Goal: Task Accomplishment & Management: Use online tool/utility

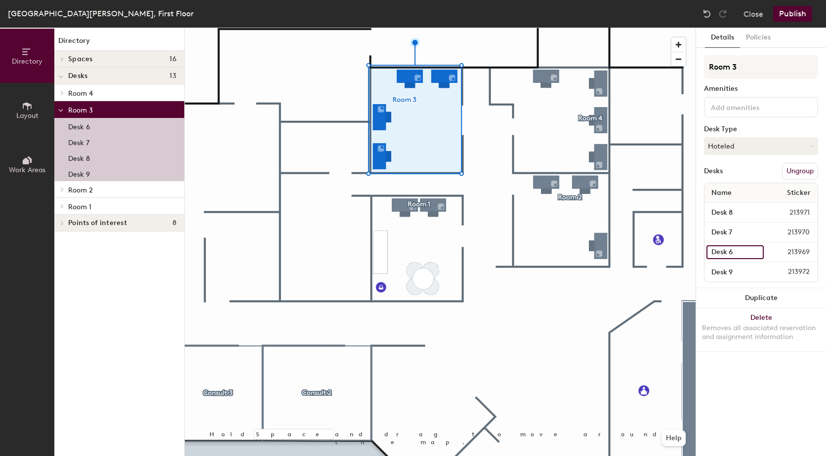
click at [726, 249] on input "Desk 6" at bounding box center [734, 252] width 57 height 14
click at [788, 252] on span "213969" at bounding box center [789, 252] width 52 height 11
click at [757, 251] on input "Desk 6" at bounding box center [734, 252] width 57 height 14
click at [803, 254] on span "213969" at bounding box center [789, 252] width 52 height 11
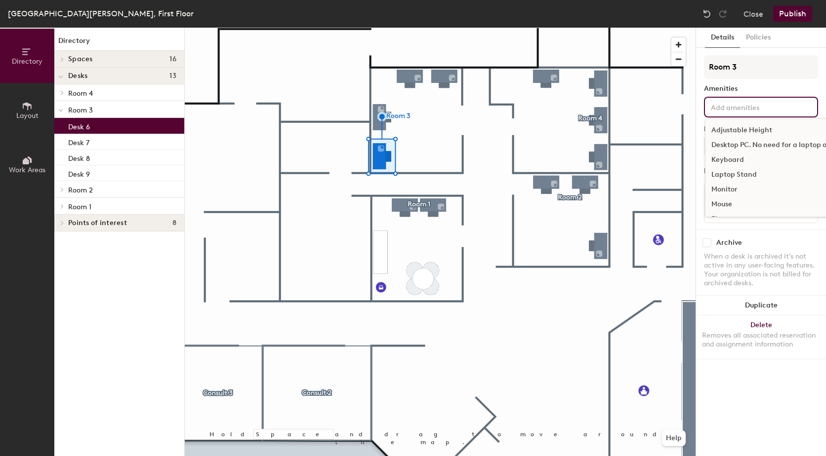
click at [773, 104] on input at bounding box center [753, 107] width 89 height 12
click at [772, 144] on div "Desktop PC. No need for a laptop on this desk." at bounding box center [787, 145] width 164 height 15
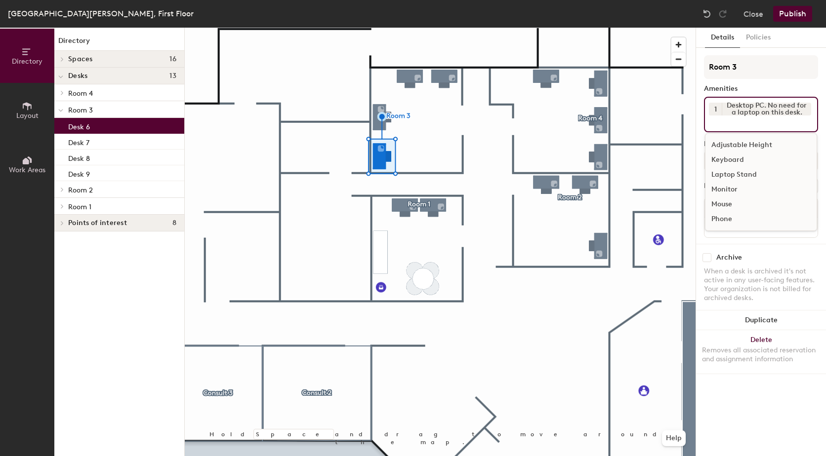
click at [765, 143] on div "Adjustable Height" at bounding box center [760, 145] width 111 height 15
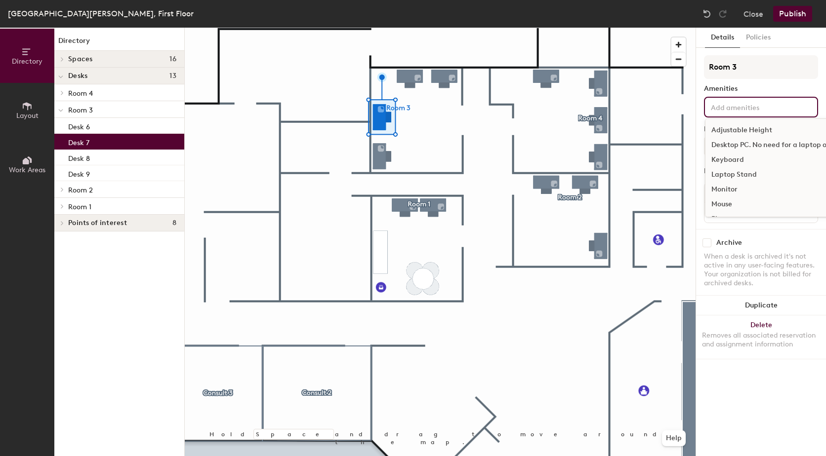
click at [756, 107] on input at bounding box center [753, 107] width 89 height 12
click at [753, 130] on div "Adjustable Height" at bounding box center [787, 130] width 164 height 15
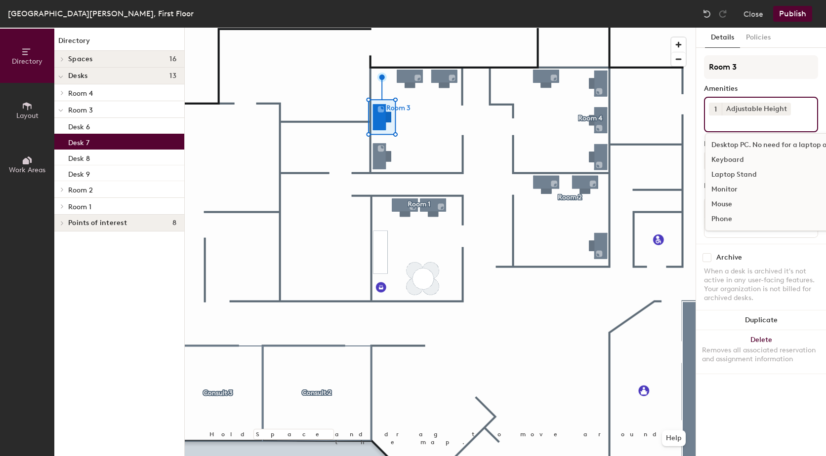
click at [739, 190] on div "Monitor" at bounding box center [787, 189] width 164 height 15
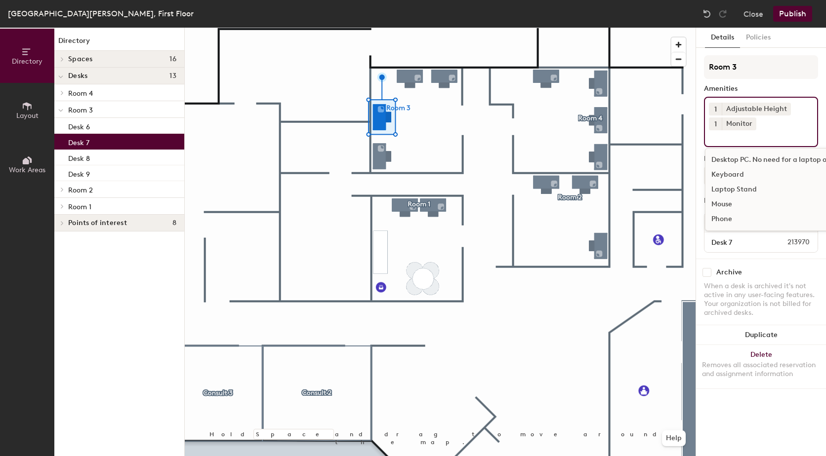
click at [743, 173] on div "Keyboard" at bounding box center [787, 174] width 164 height 15
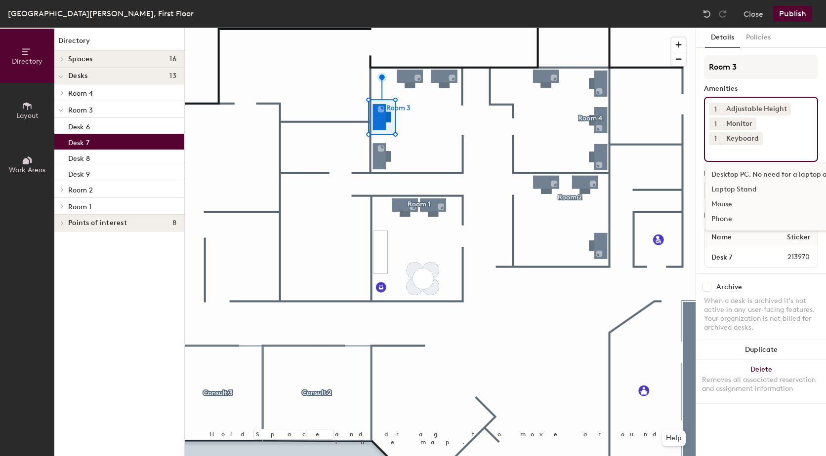
click at [739, 197] on div "Mouse" at bounding box center [787, 204] width 164 height 15
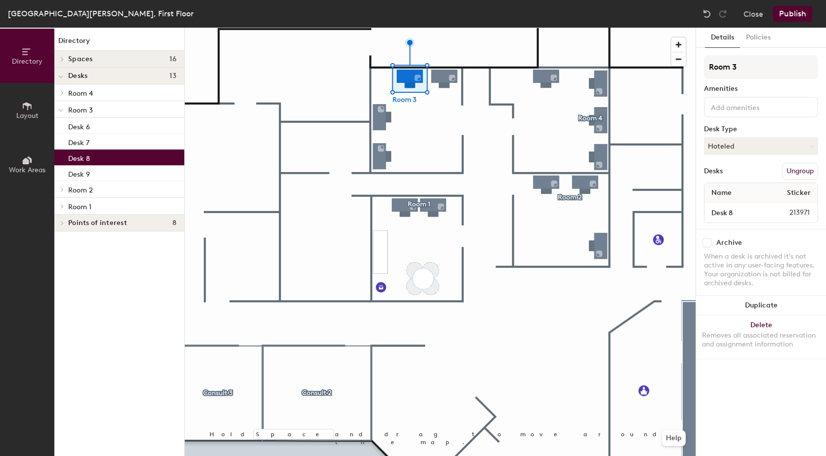
click at [755, 101] on input at bounding box center [753, 107] width 89 height 12
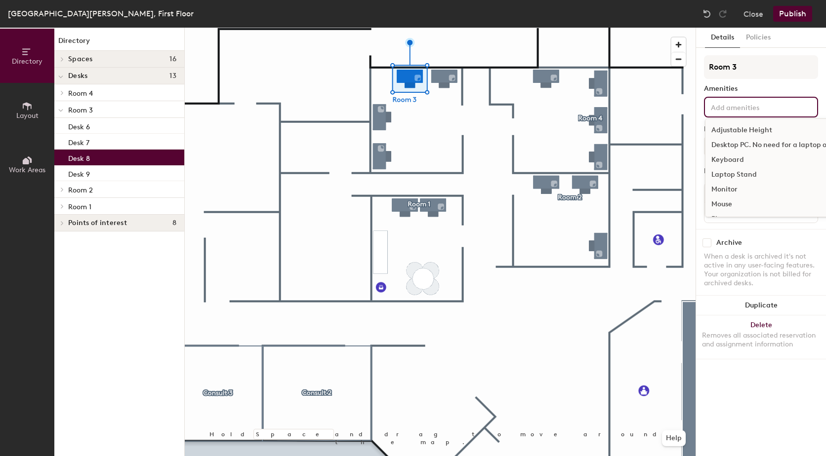
click at [752, 130] on div "Adjustable Height" at bounding box center [787, 130] width 164 height 15
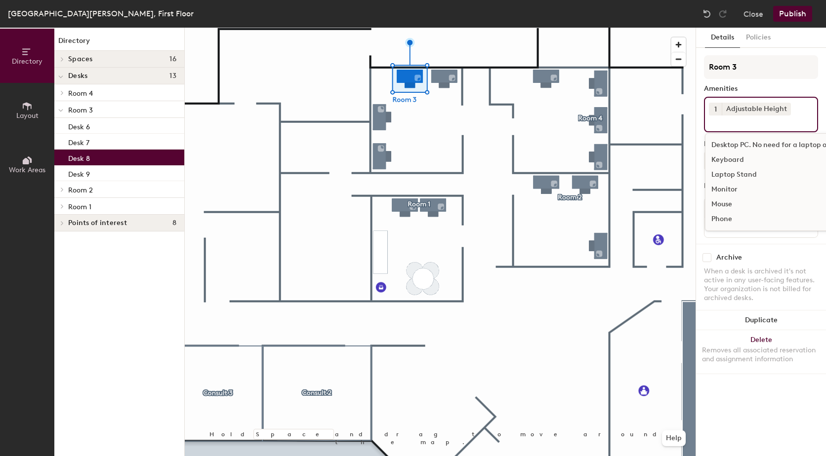
click at [736, 189] on div "Monitor" at bounding box center [787, 189] width 164 height 15
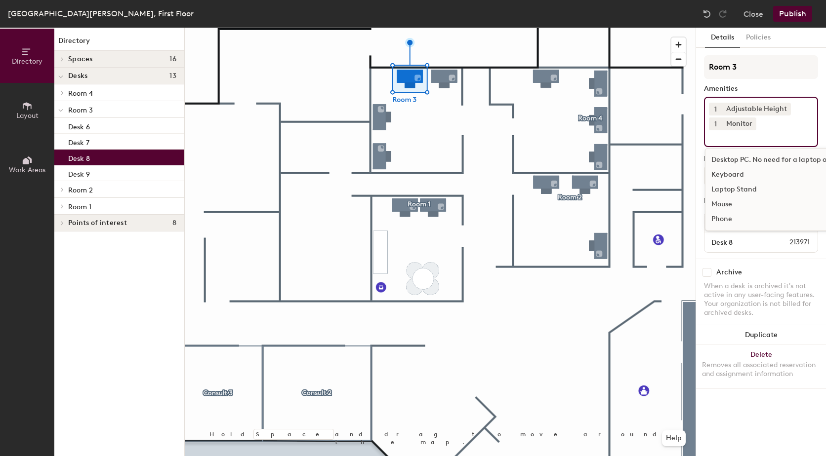
click at [746, 174] on div "Keyboard" at bounding box center [787, 174] width 164 height 15
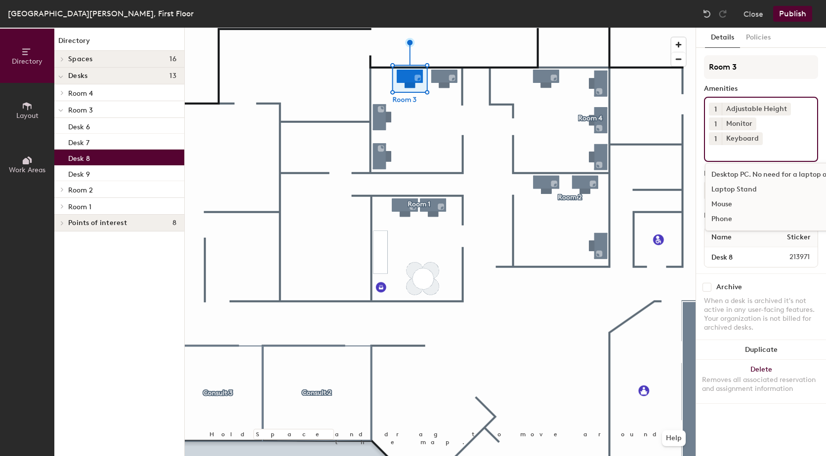
click at [737, 197] on div "Mouse" at bounding box center [787, 204] width 164 height 15
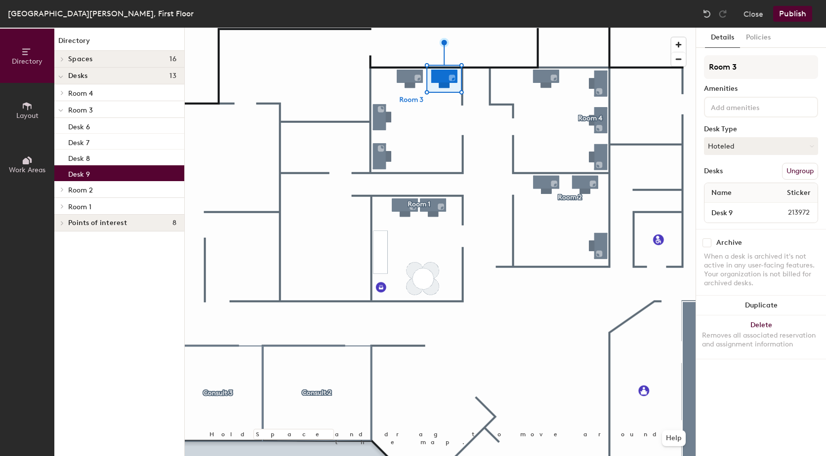
click at [768, 108] on input at bounding box center [753, 107] width 89 height 12
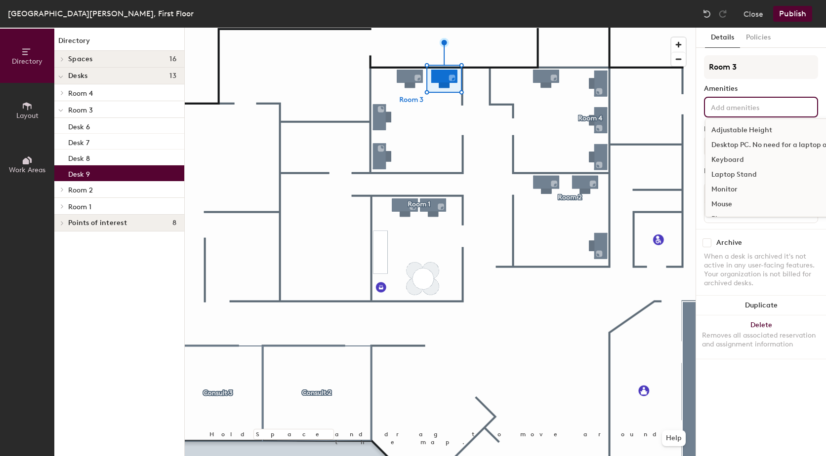
click at [750, 128] on div "Adjustable Height" at bounding box center [787, 130] width 164 height 15
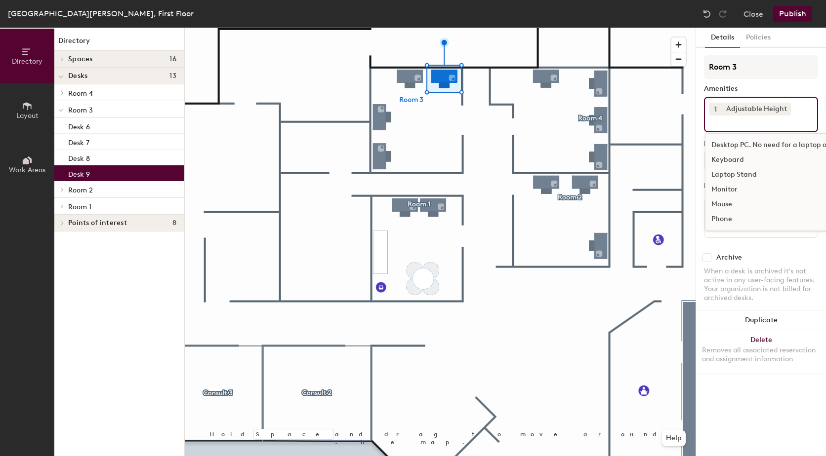
click at [739, 189] on div "Monitor" at bounding box center [787, 189] width 164 height 15
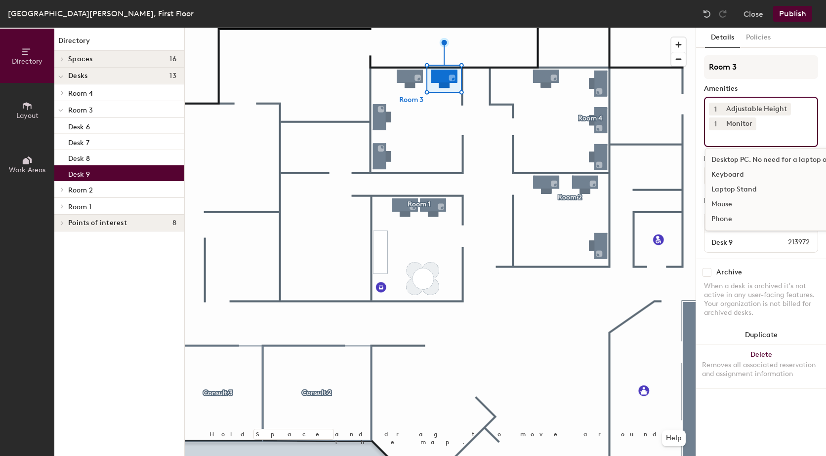
click at [746, 176] on div "Keyboard" at bounding box center [787, 174] width 164 height 15
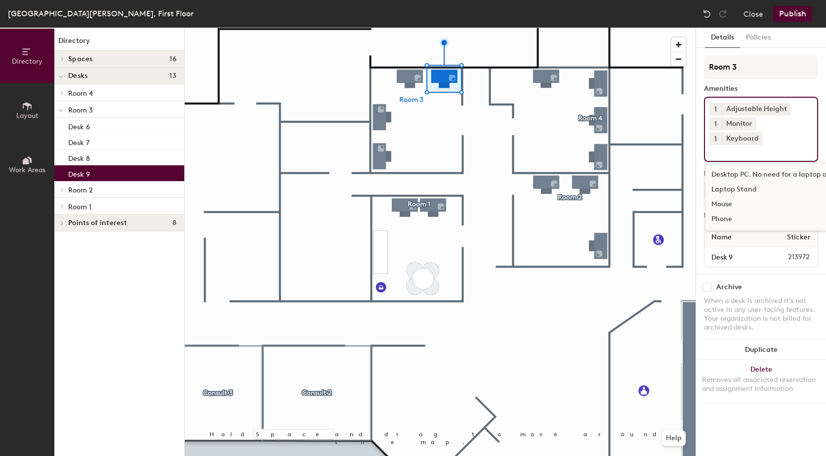
click at [735, 197] on div "Mouse" at bounding box center [787, 204] width 164 height 15
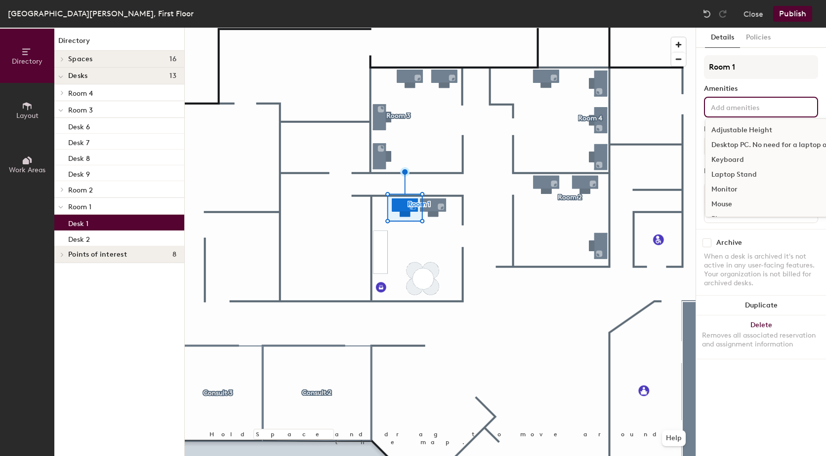
click at [742, 115] on div "Adjustable Height Desktop PC. No need for a laptop on this desk. Keyboard Lapto…" at bounding box center [761, 107] width 114 height 21
click at [759, 126] on div "Adjustable Height" at bounding box center [787, 130] width 164 height 15
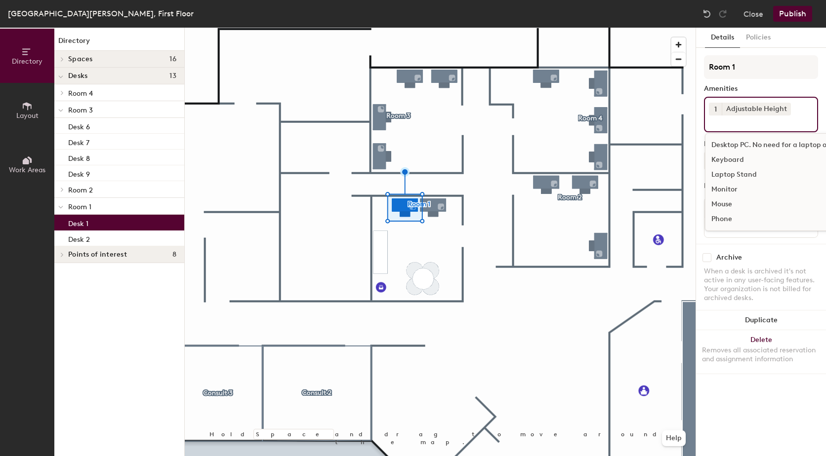
click at [743, 185] on div "Monitor" at bounding box center [787, 189] width 164 height 15
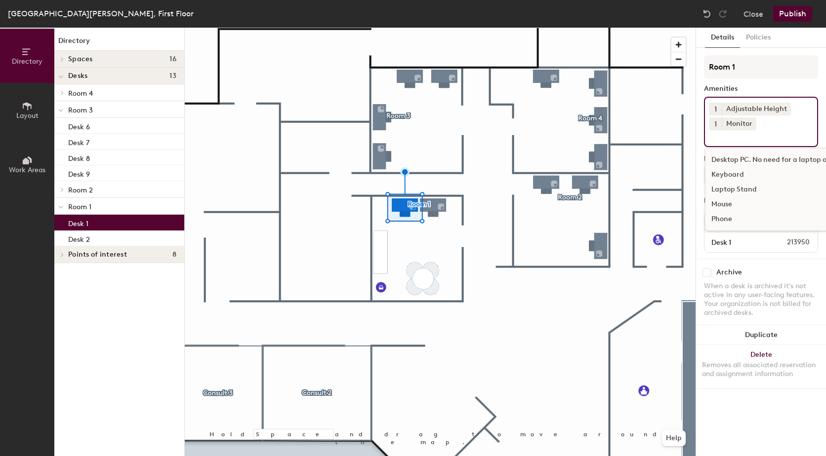
click at [740, 174] on div "Keyboard" at bounding box center [787, 174] width 164 height 15
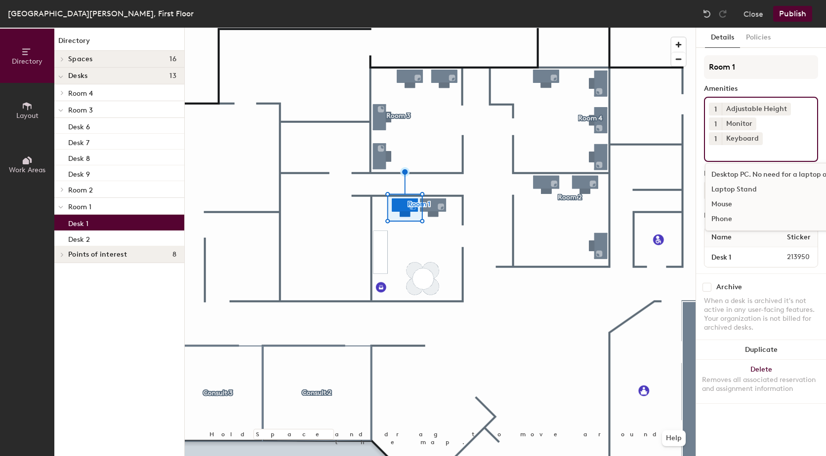
click at [733, 197] on div "Mouse" at bounding box center [787, 204] width 164 height 15
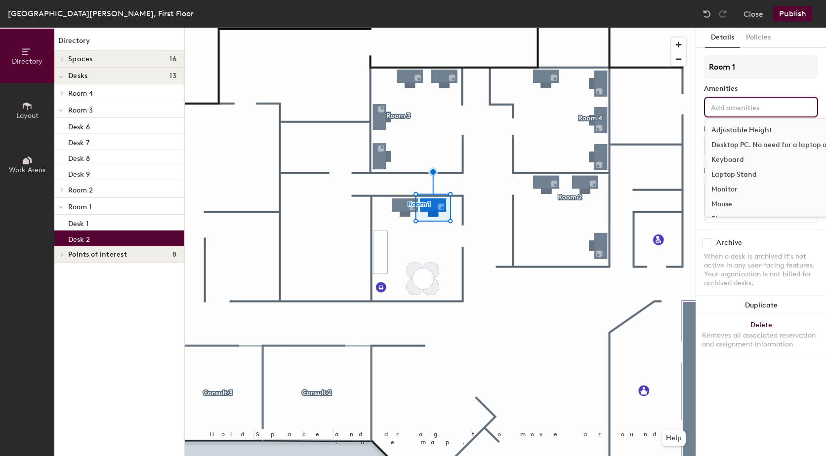
click at [753, 106] on input at bounding box center [753, 107] width 89 height 12
click at [748, 131] on div "Adjustable Height" at bounding box center [787, 130] width 164 height 15
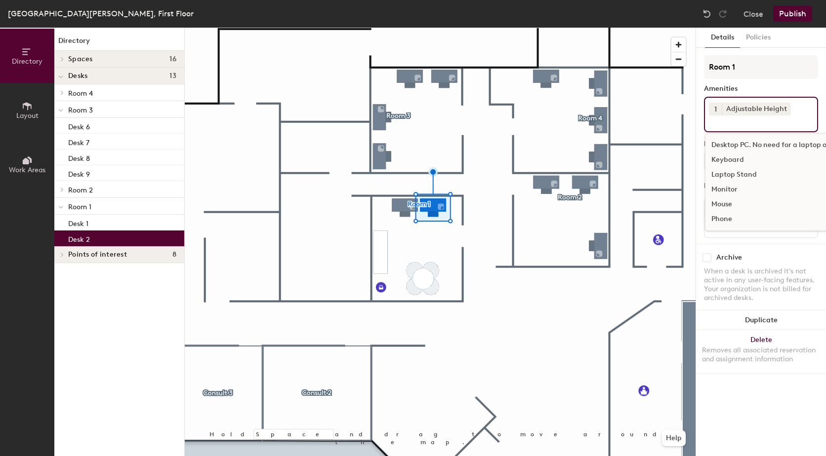
click at [729, 188] on div "Monitor" at bounding box center [787, 189] width 164 height 15
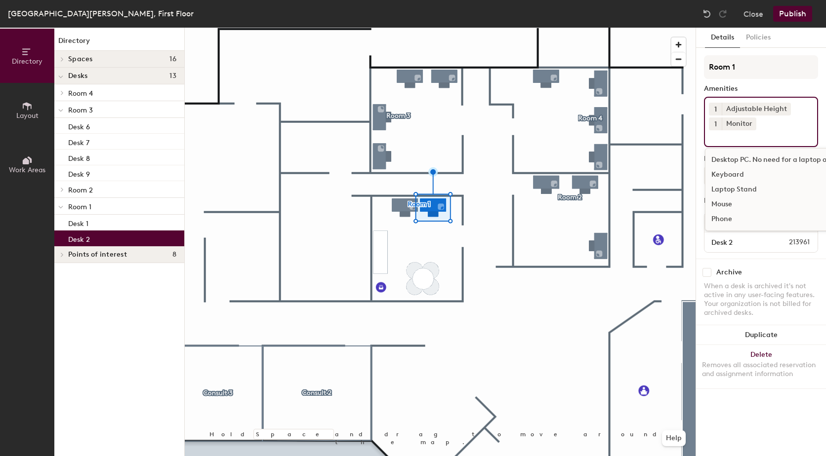
click at [735, 176] on div "Keyboard" at bounding box center [787, 174] width 164 height 15
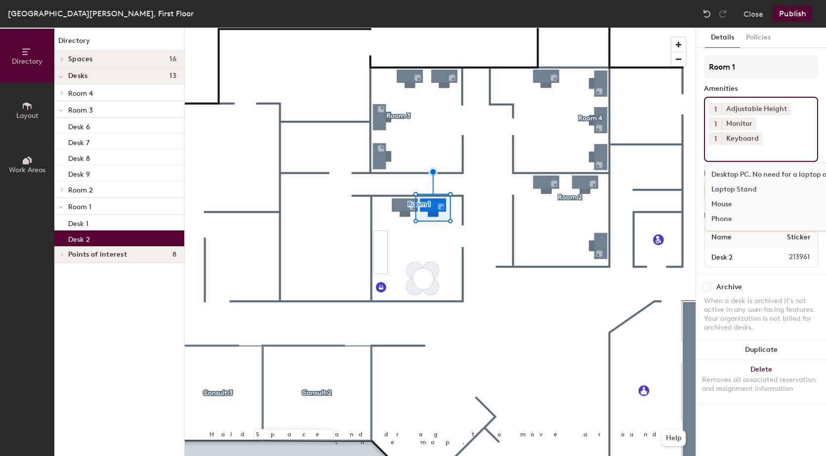
click at [727, 197] on div "Mouse" at bounding box center [787, 204] width 164 height 15
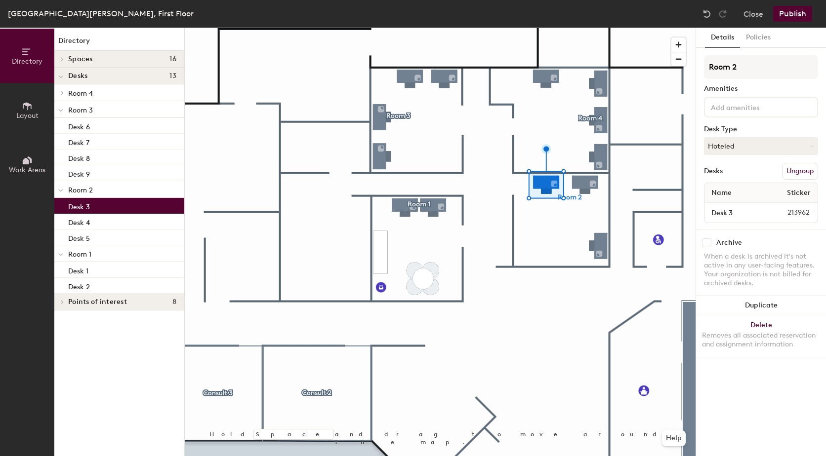
click at [756, 107] on input at bounding box center [753, 107] width 89 height 12
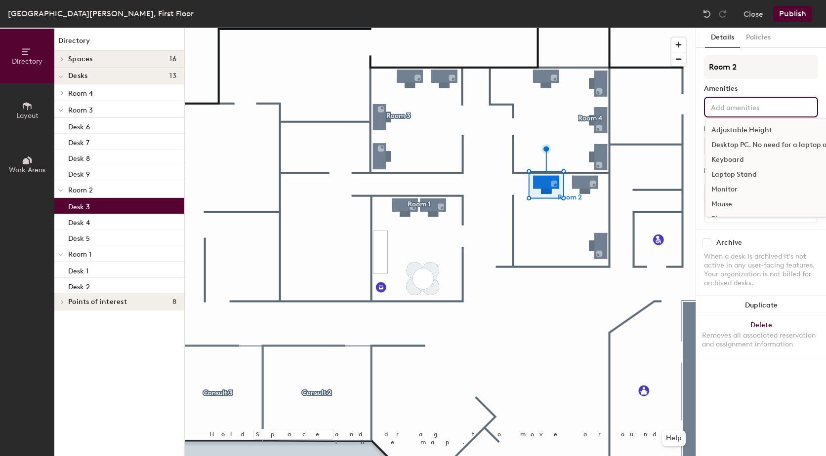
click at [752, 128] on div "Adjustable Height" at bounding box center [787, 130] width 164 height 15
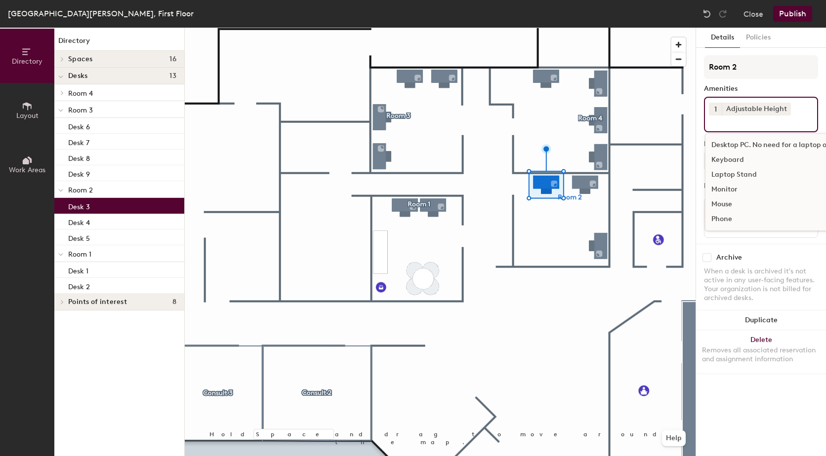
click at [733, 189] on div "Monitor" at bounding box center [787, 189] width 164 height 15
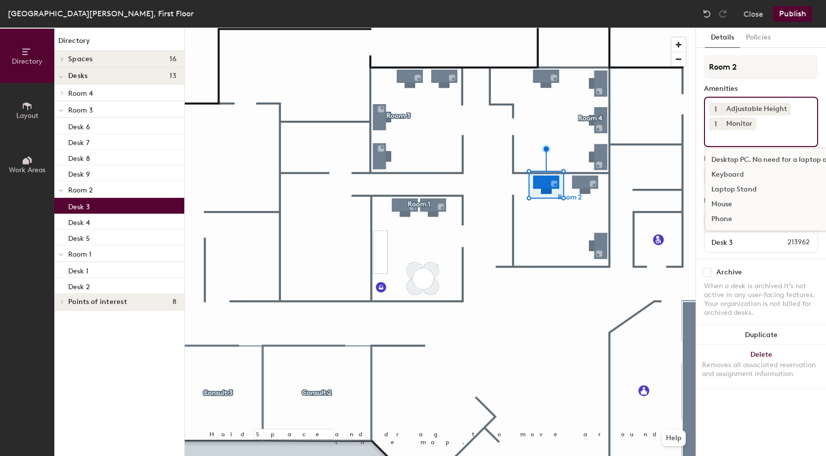
click at [733, 176] on div "Keyboard" at bounding box center [787, 174] width 164 height 15
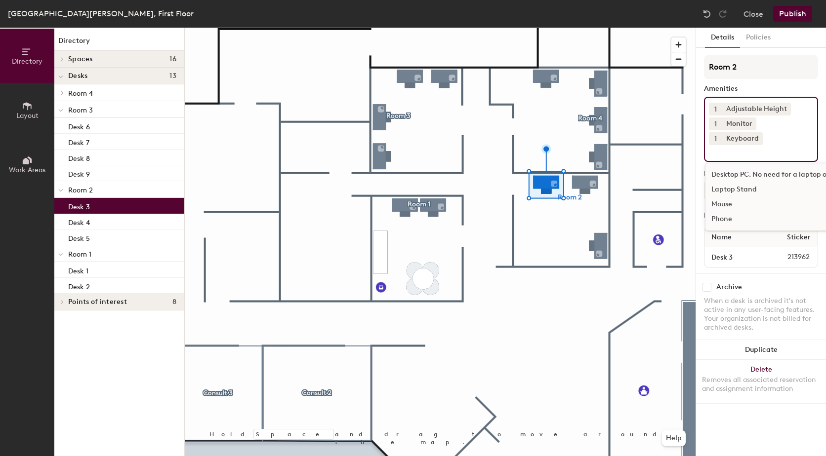
click at [731, 197] on div "Mouse" at bounding box center [787, 204] width 164 height 15
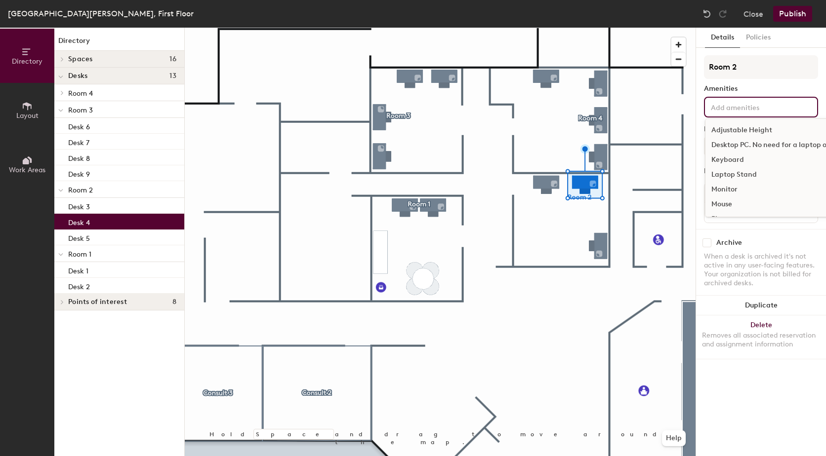
click at [753, 112] on input at bounding box center [753, 107] width 89 height 12
click at [749, 126] on div "Adjustable Height" at bounding box center [787, 130] width 164 height 15
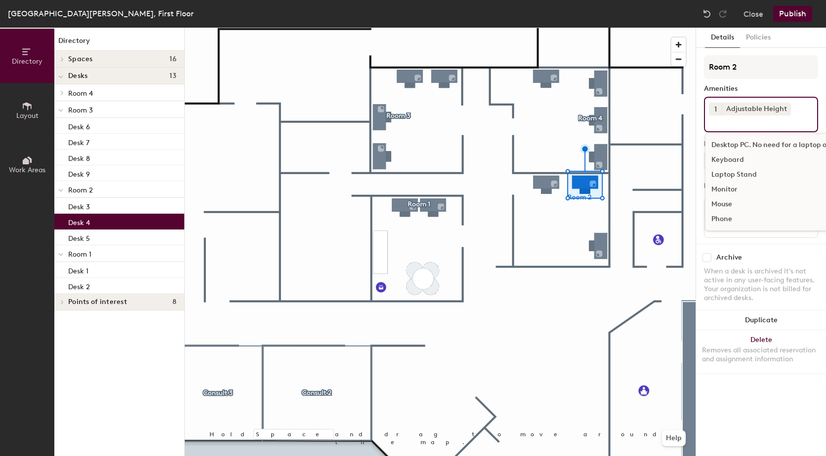
click at [739, 187] on div "Monitor" at bounding box center [787, 189] width 164 height 15
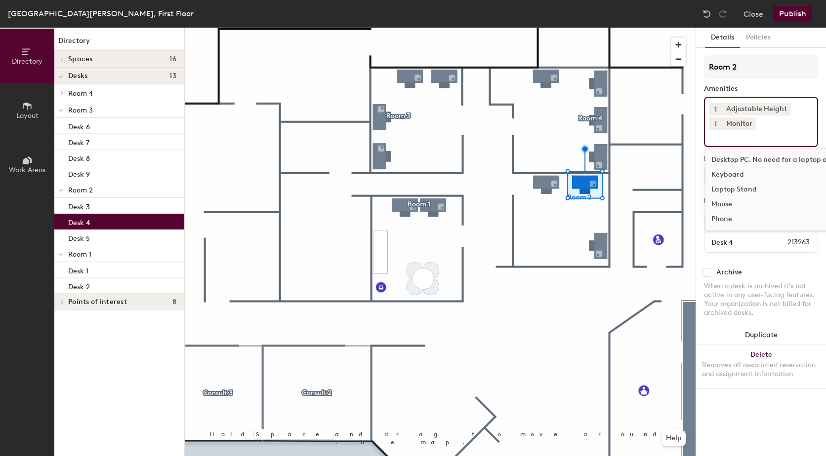
click at [737, 177] on div "Keyboard" at bounding box center [787, 174] width 164 height 15
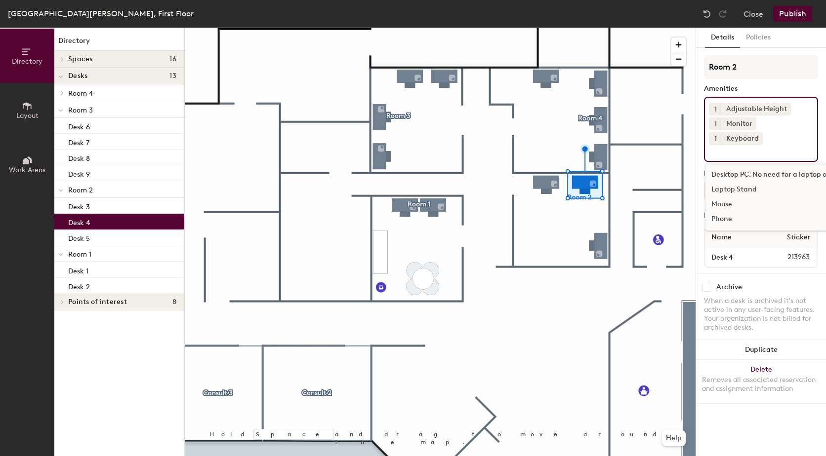
click at [734, 197] on div "Mouse" at bounding box center [787, 204] width 164 height 15
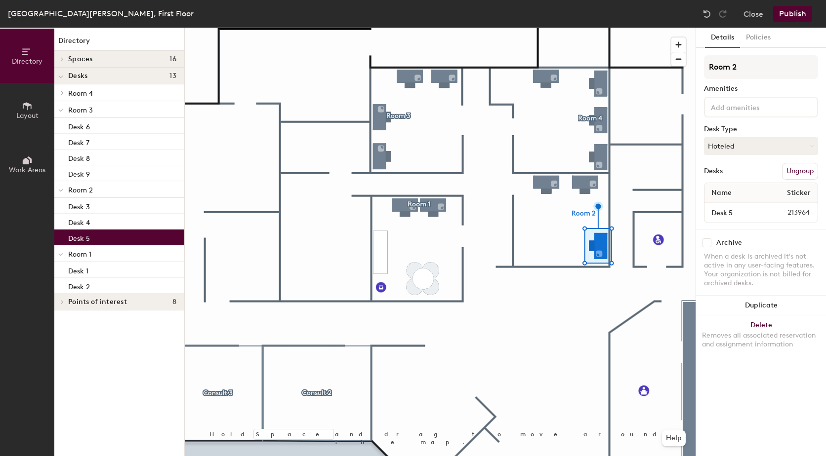
click at [754, 108] on input at bounding box center [753, 107] width 89 height 12
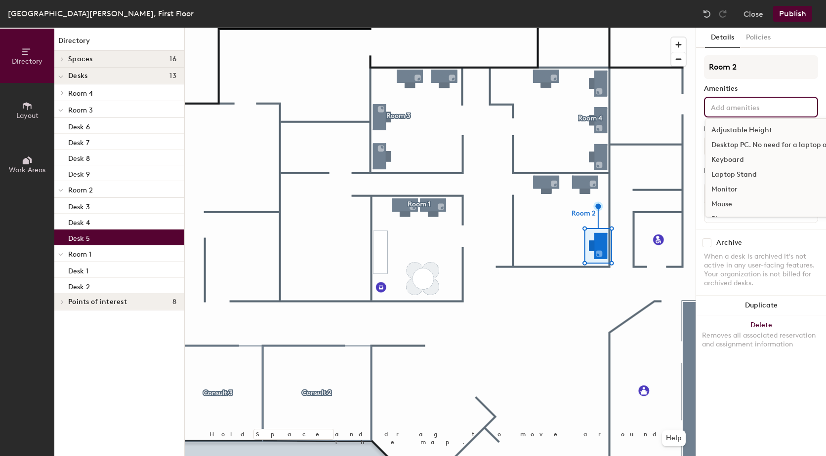
click at [758, 127] on div "Adjustable Height" at bounding box center [787, 130] width 164 height 15
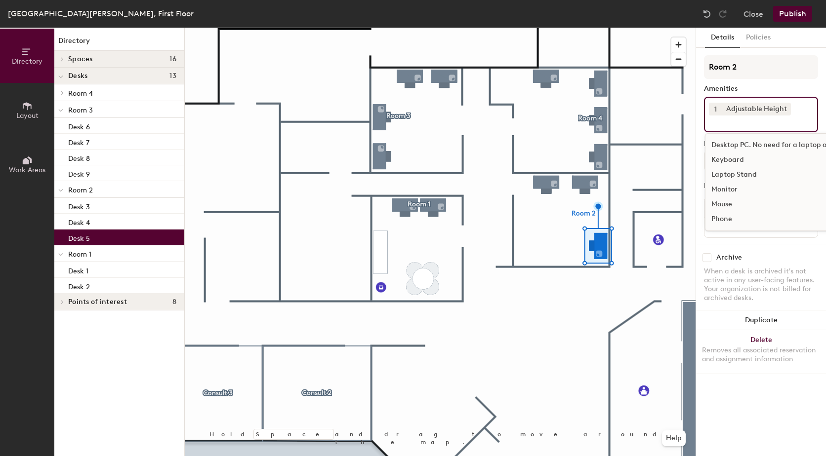
click at [734, 189] on div "Monitor" at bounding box center [787, 189] width 164 height 15
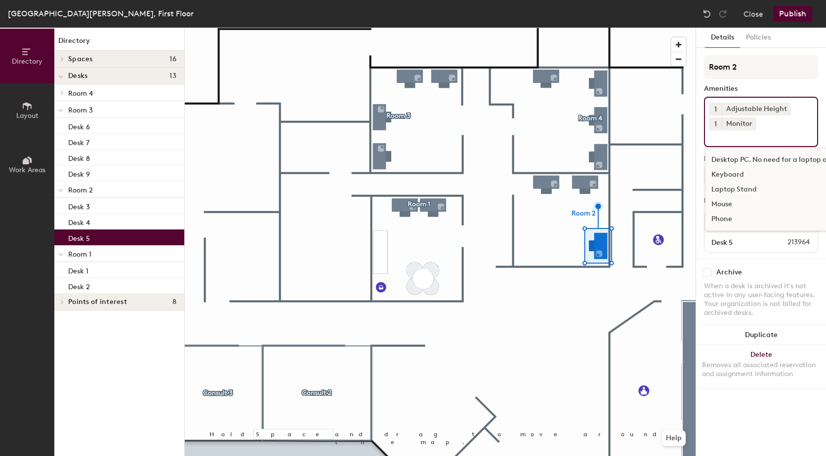
click at [741, 174] on div "Keyboard" at bounding box center [787, 174] width 164 height 15
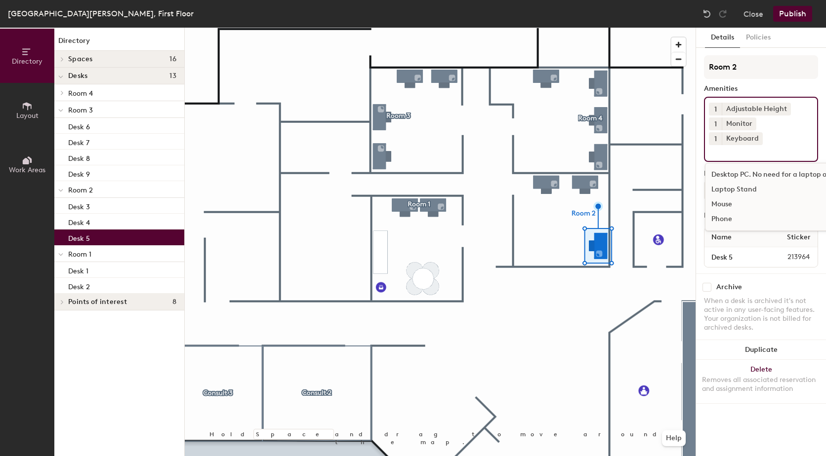
click at [735, 197] on div "Mouse" at bounding box center [787, 204] width 164 height 15
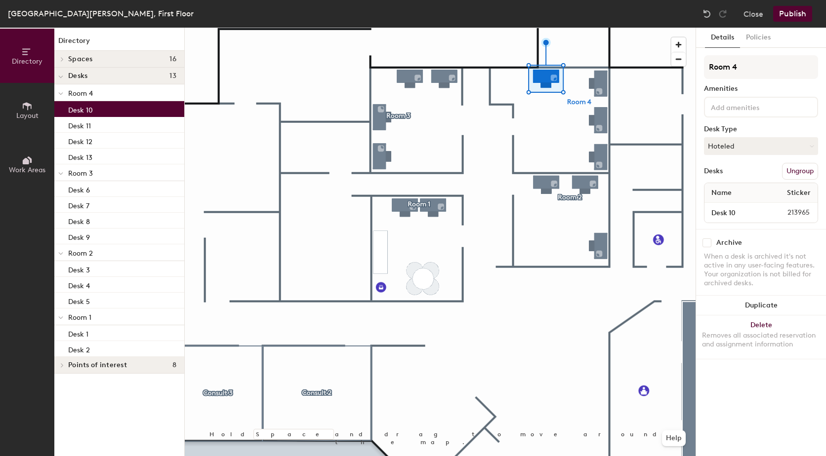
click at [741, 111] on input at bounding box center [753, 107] width 89 height 12
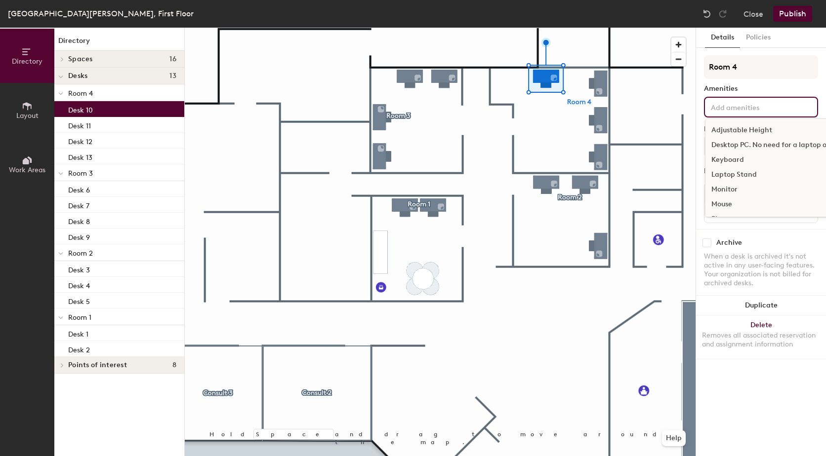
click at [746, 130] on div "Adjustable Height" at bounding box center [787, 130] width 164 height 15
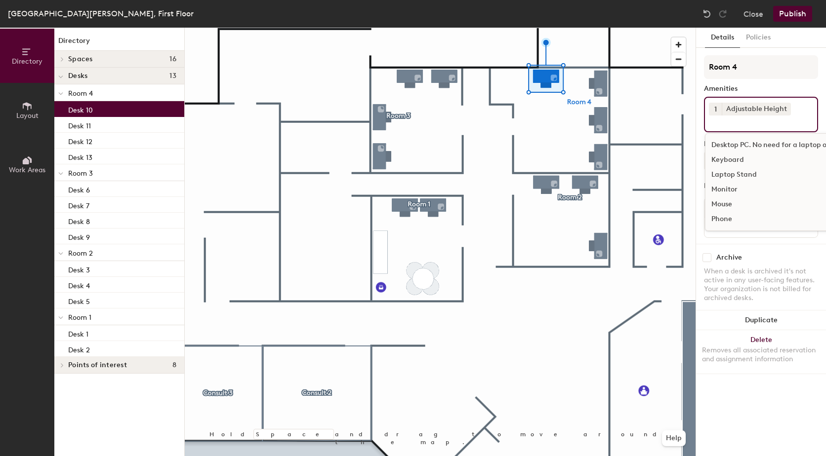
click at [738, 192] on div "Monitor" at bounding box center [787, 189] width 164 height 15
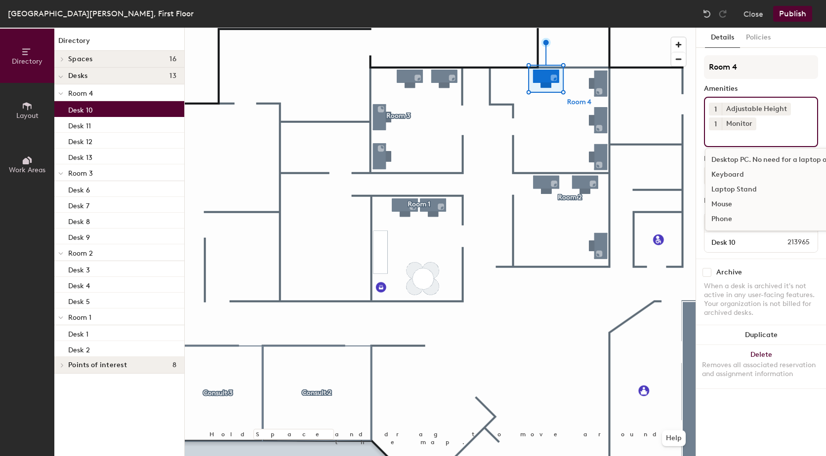
click at [739, 172] on div "Keyboard" at bounding box center [787, 174] width 164 height 15
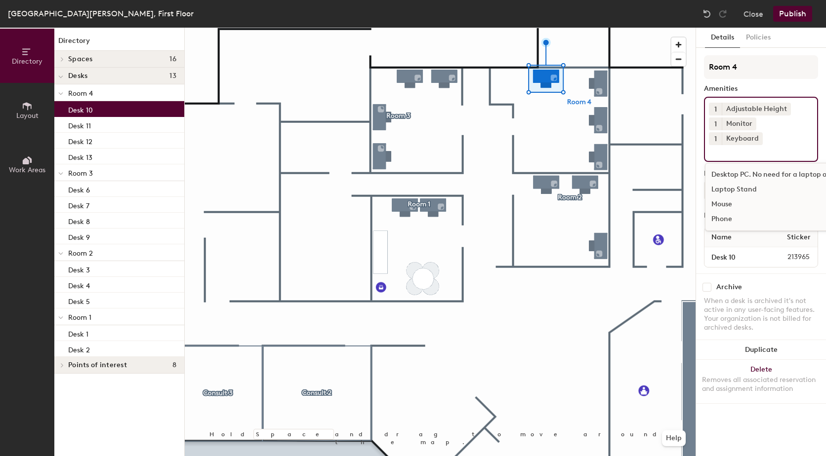
click at [733, 197] on div "Mouse" at bounding box center [787, 204] width 164 height 15
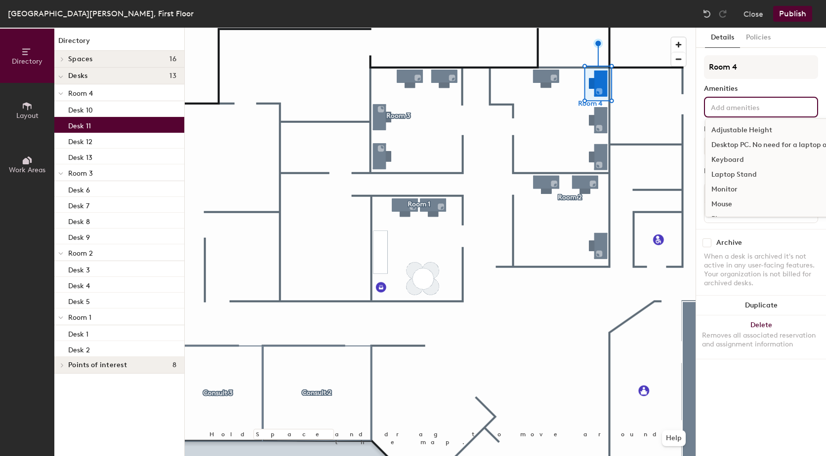
click at [770, 104] on input at bounding box center [753, 107] width 89 height 12
click at [768, 145] on div "Desktop PC. No need for a laptop on this desk." at bounding box center [787, 145] width 164 height 15
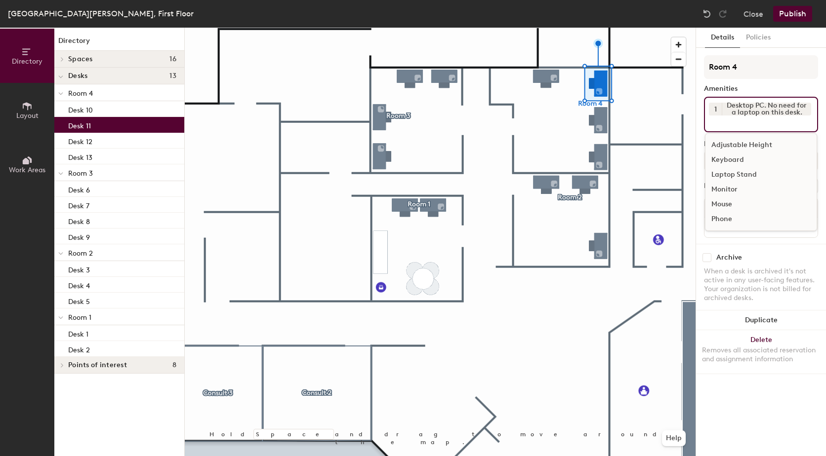
click at [753, 145] on div "Adjustable Height" at bounding box center [760, 145] width 111 height 15
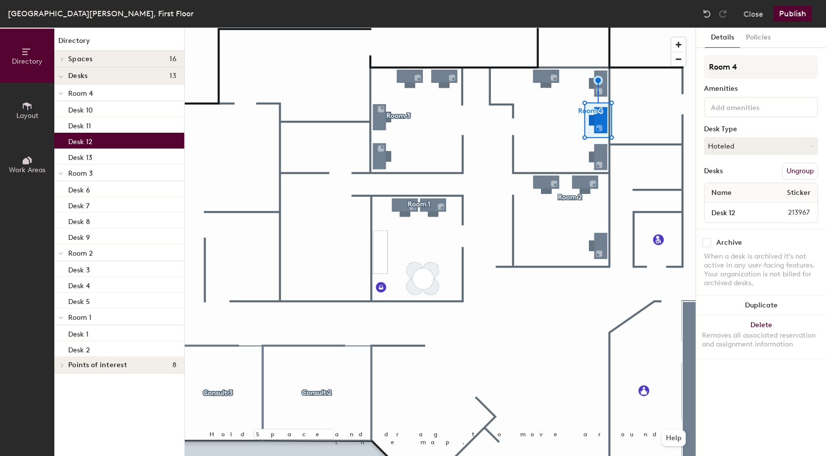
click at [744, 114] on div at bounding box center [761, 107] width 114 height 21
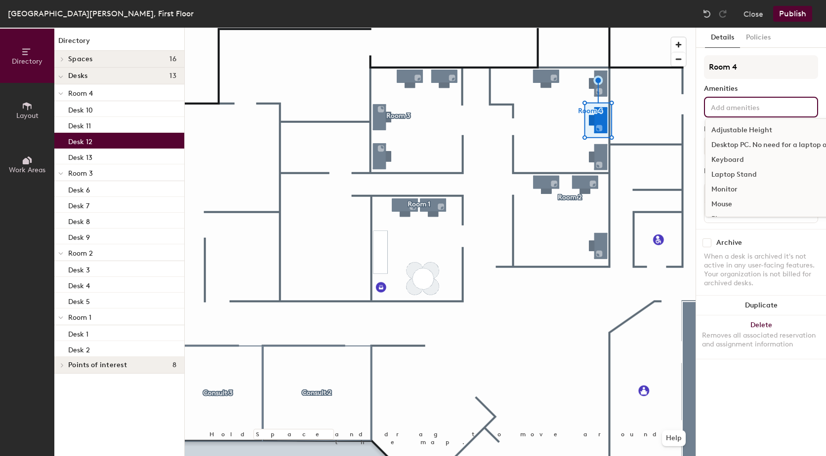
click at [757, 131] on div "Adjustable Height" at bounding box center [787, 130] width 164 height 15
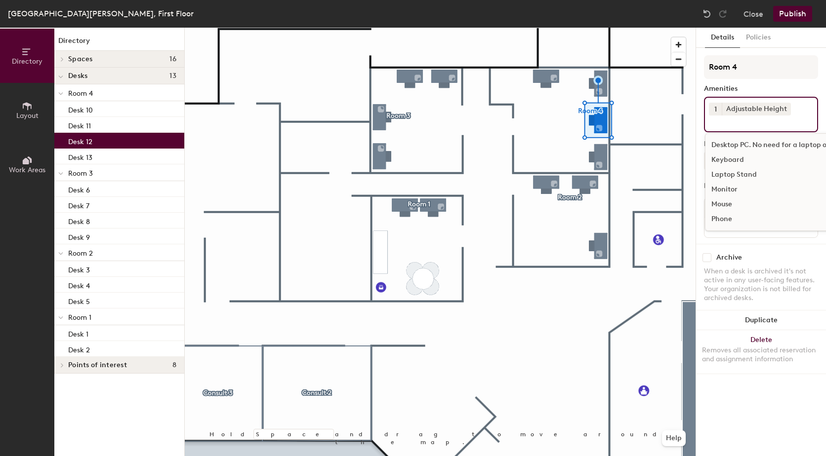
click at [737, 190] on div "Monitor" at bounding box center [787, 189] width 164 height 15
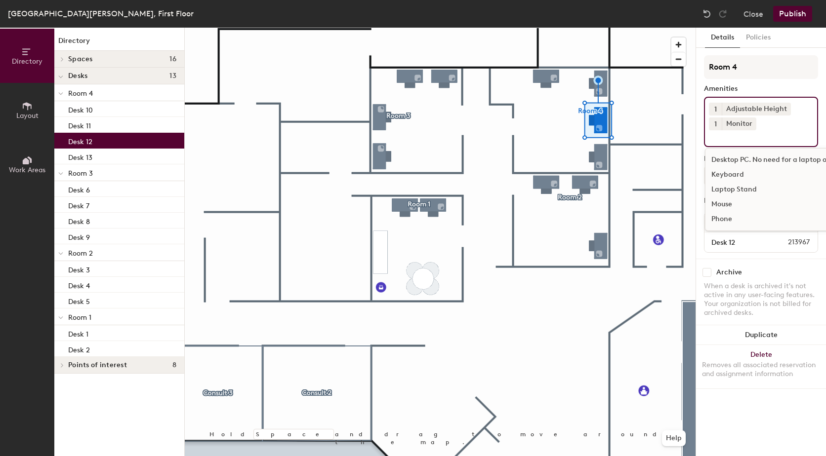
click at [743, 176] on div "Keyboard" at bounding box center [787, 174] width 164 height 15
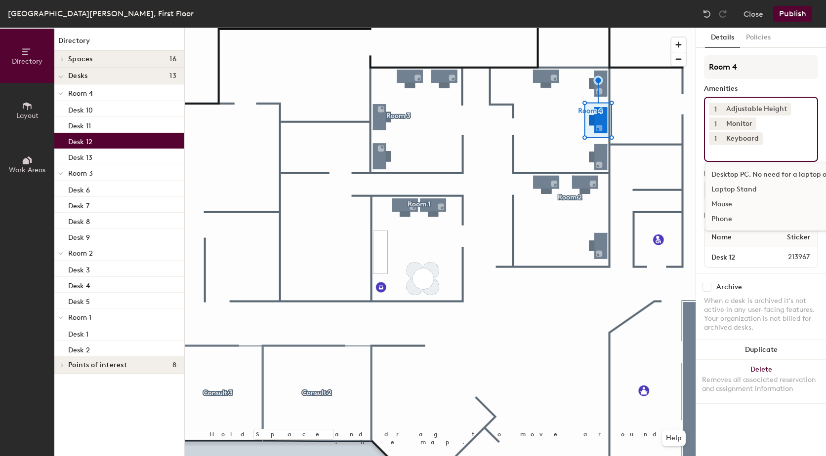
click at [737, 197] on div "Mouse" at bounding box center [787, 204] width 164 height 15
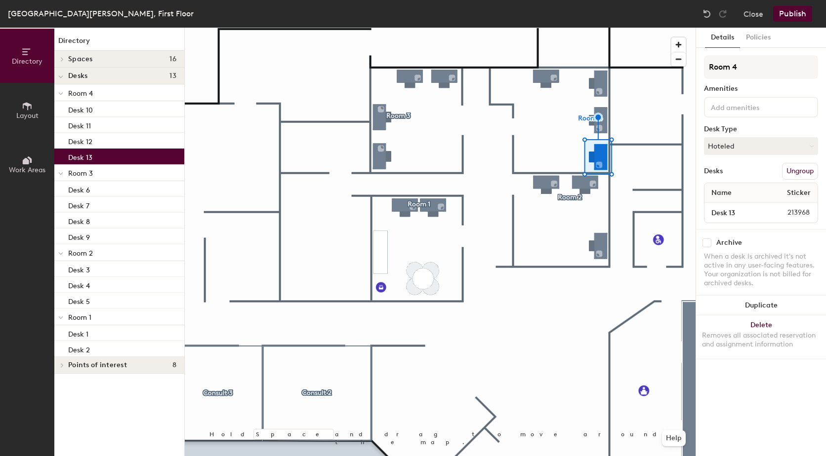
click at [759, 103] on input at bounding box center [753, 107] width 89 height 12
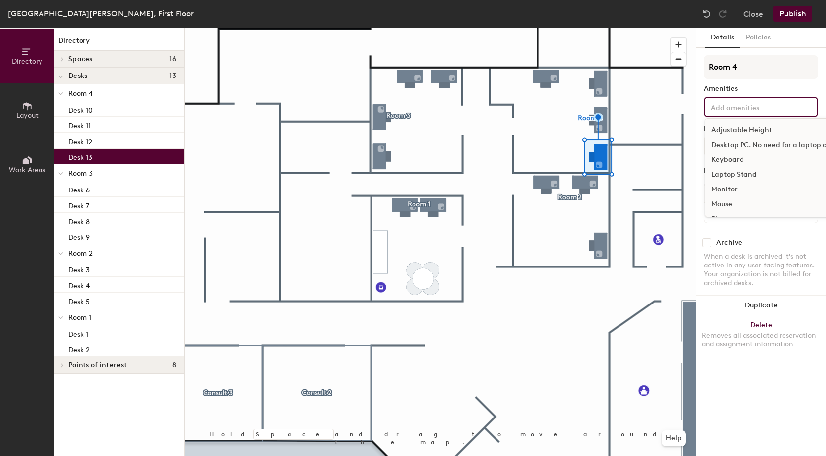
click at [757, 130] on div "Adjustable Height" at bounding box center [787, 130] width 164 height 15
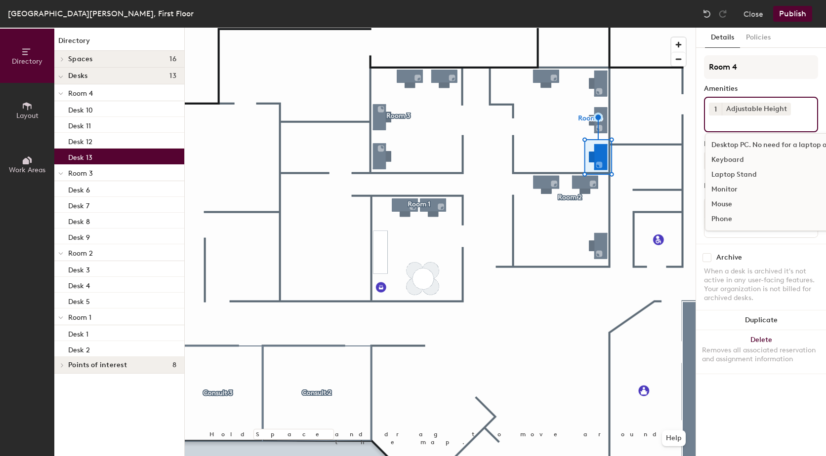
click at [746, 188] on div "Monitor" at bounding box center [787, 189] width 164 height 15
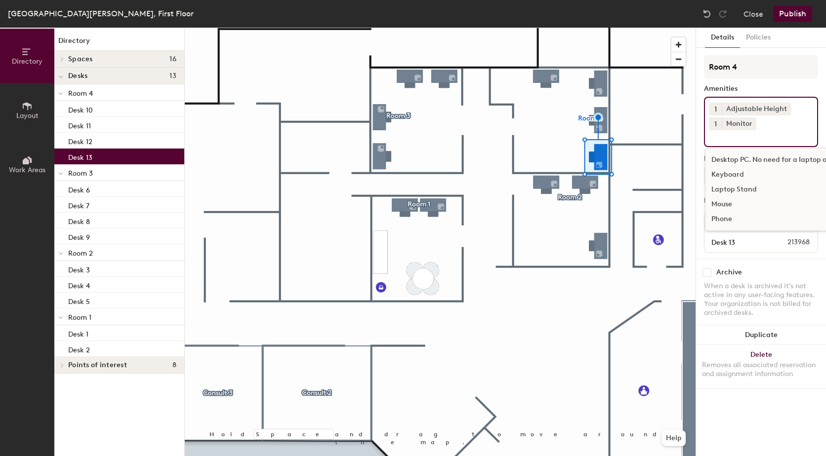
click at [747, 177] on div "Keyboard" at bounding box center [787, 174] width 164 height 15
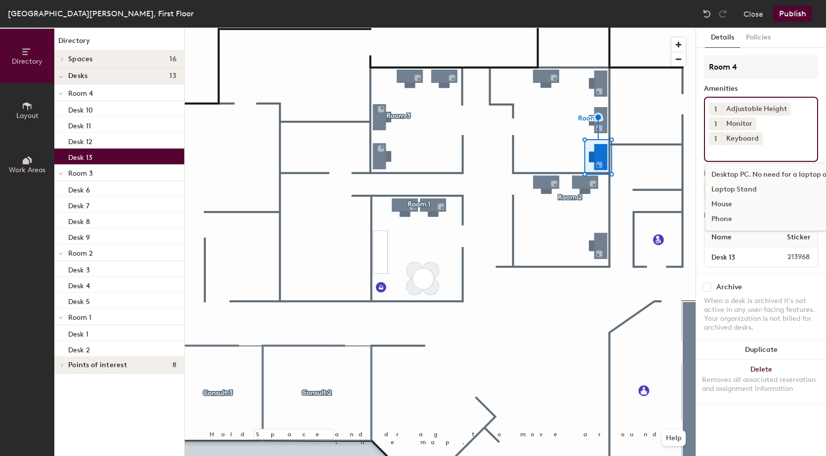
click at [740, 197] on div "Mouse" at bounding box center [787, 204] width 164 height 15
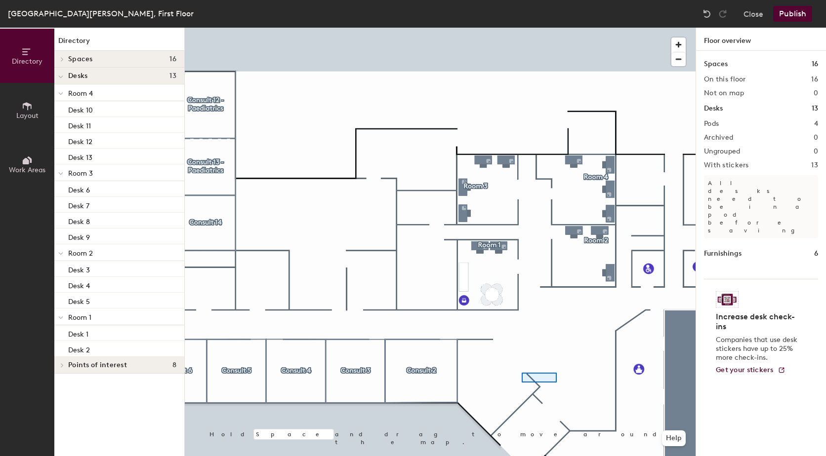
click at [517, 28] on div at bounding box center [440, 28] width 511 height 0
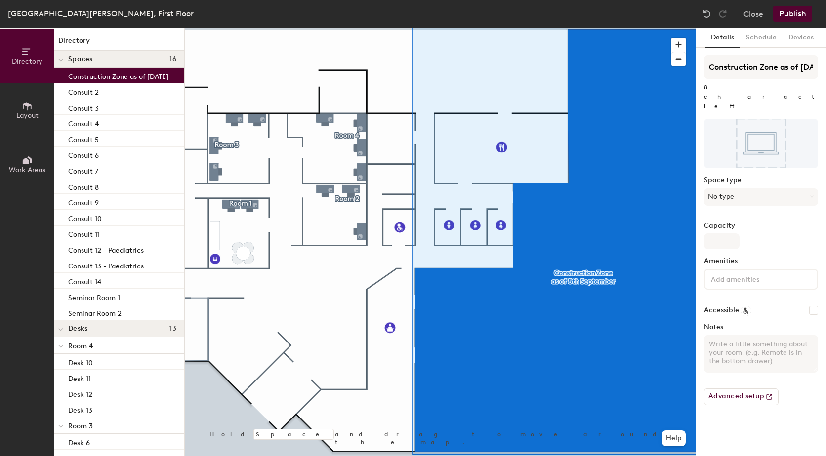
click at [803, 10] on button "Publish" at bounding box center [792, 14] width 39 height 16
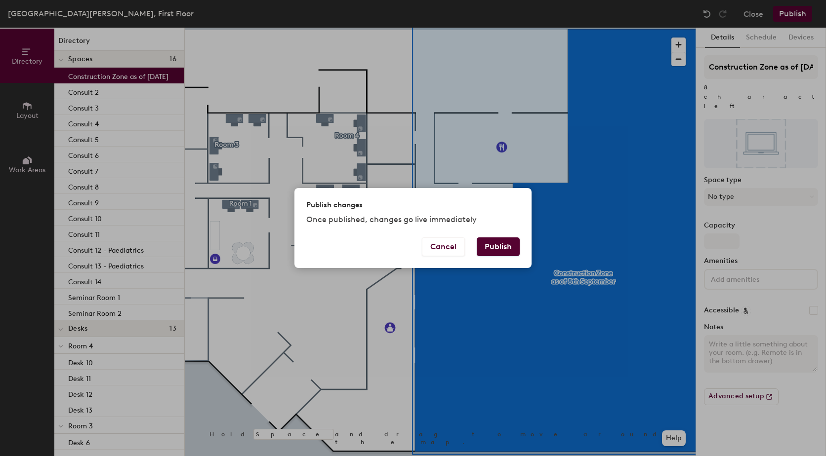
click at [508, 250] on button "Publish" at bounding box center [498, 247] width 43 height 19
